Goal: Find contact information: Find contact information

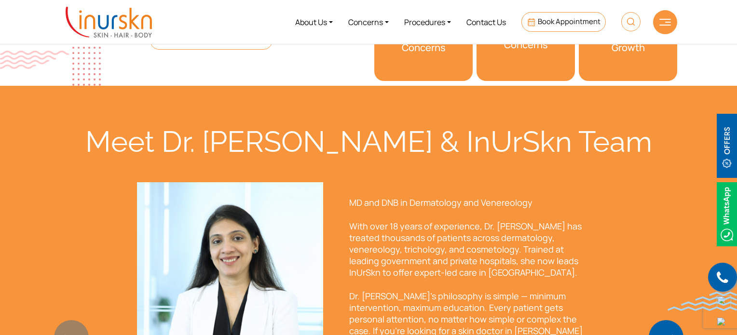
scroll to position [723, 0]
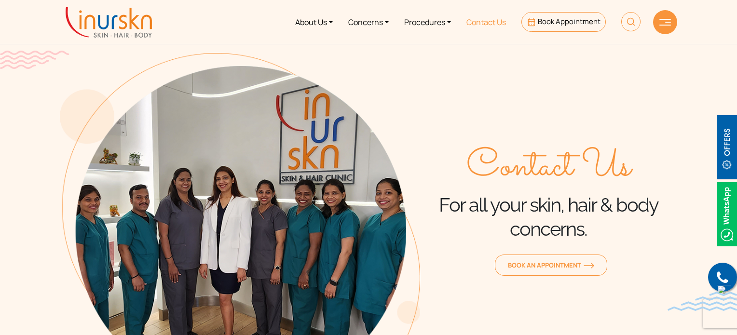
click at [494, 19] on link "Contact Us" at bounding box center [486, 22] width 55 height 36
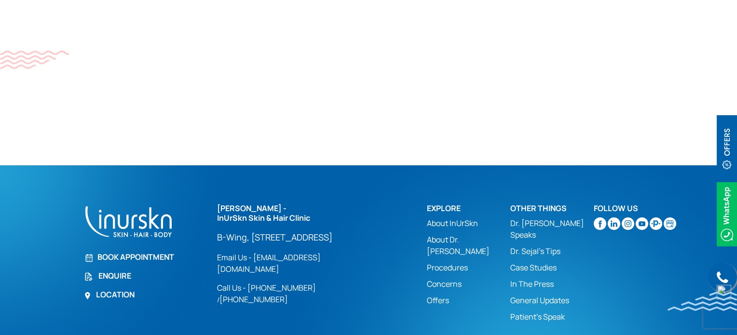
scroll to position [736, 0]
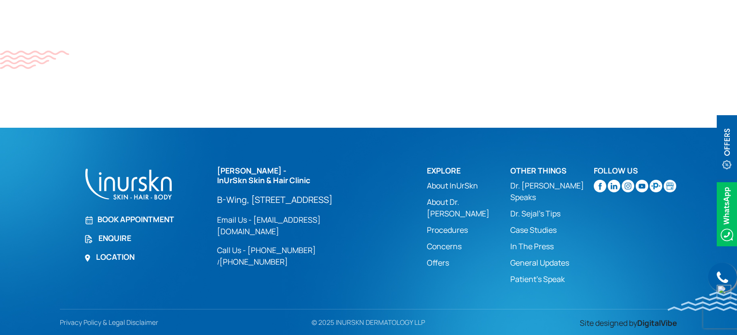
click at [597, 180] on img at bounding box center [600, 186] width 13 height 13
